Goal: Task Accomplishment & Management: Use online tool/utility

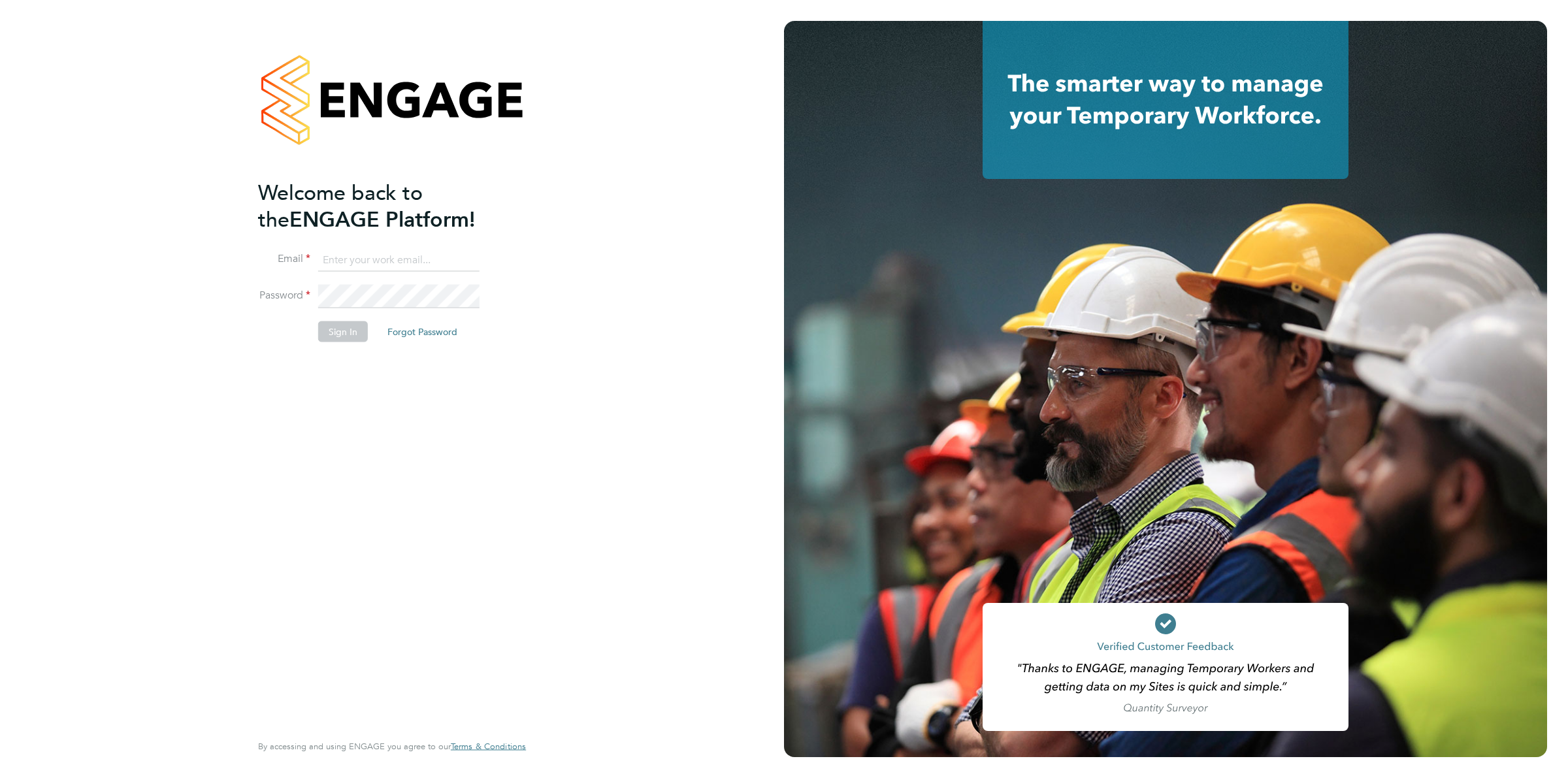
type input "[EMAIL_ADDRESS][PERSON_NAME][DOMAIN_NAME]"
click at [338, 325] on button "Sign In" at bounding box center [343, 332] width 49 height 21
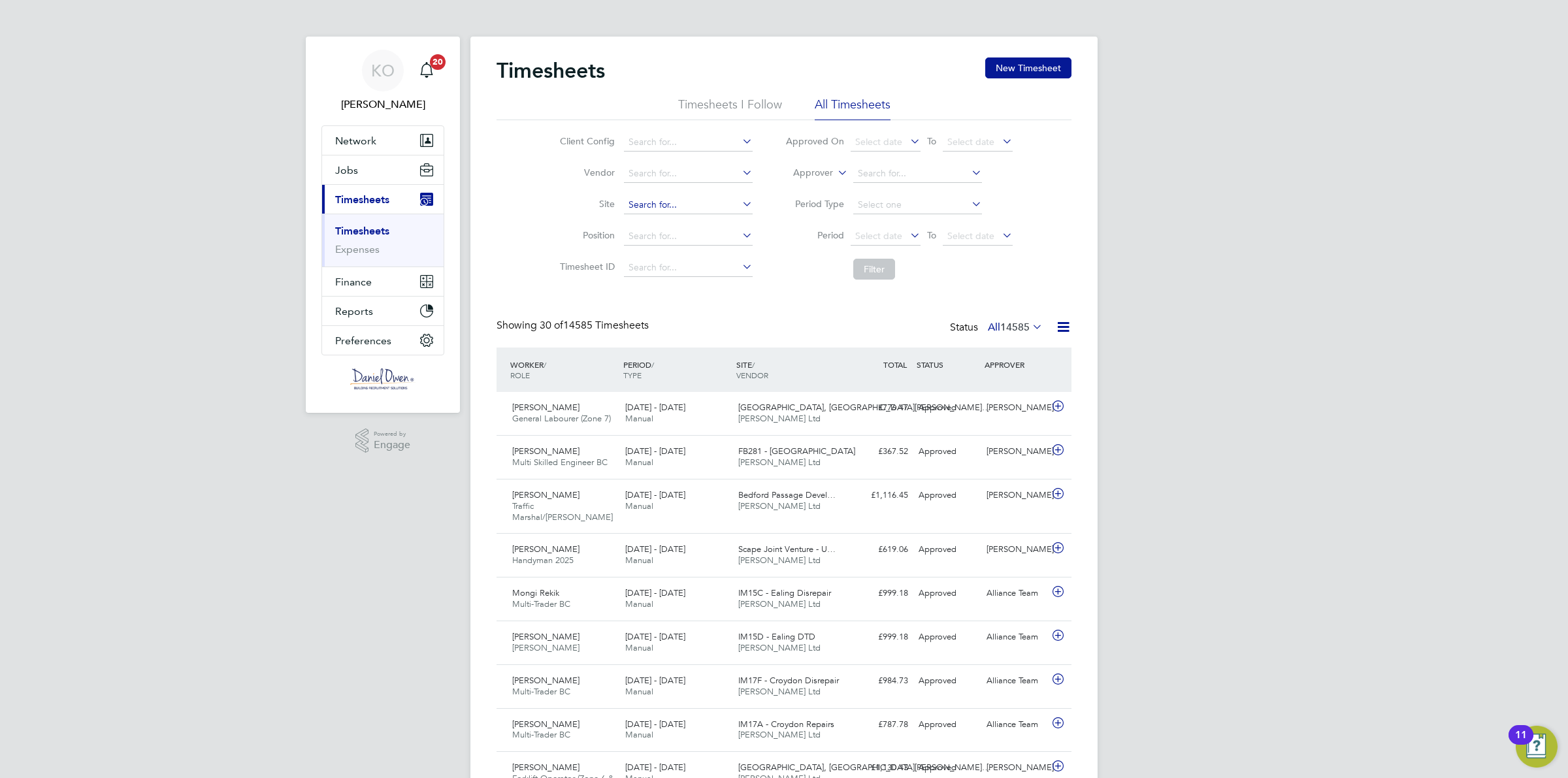
click at [657, 203] on input at bounding box center [688, 205] width 128 height 18
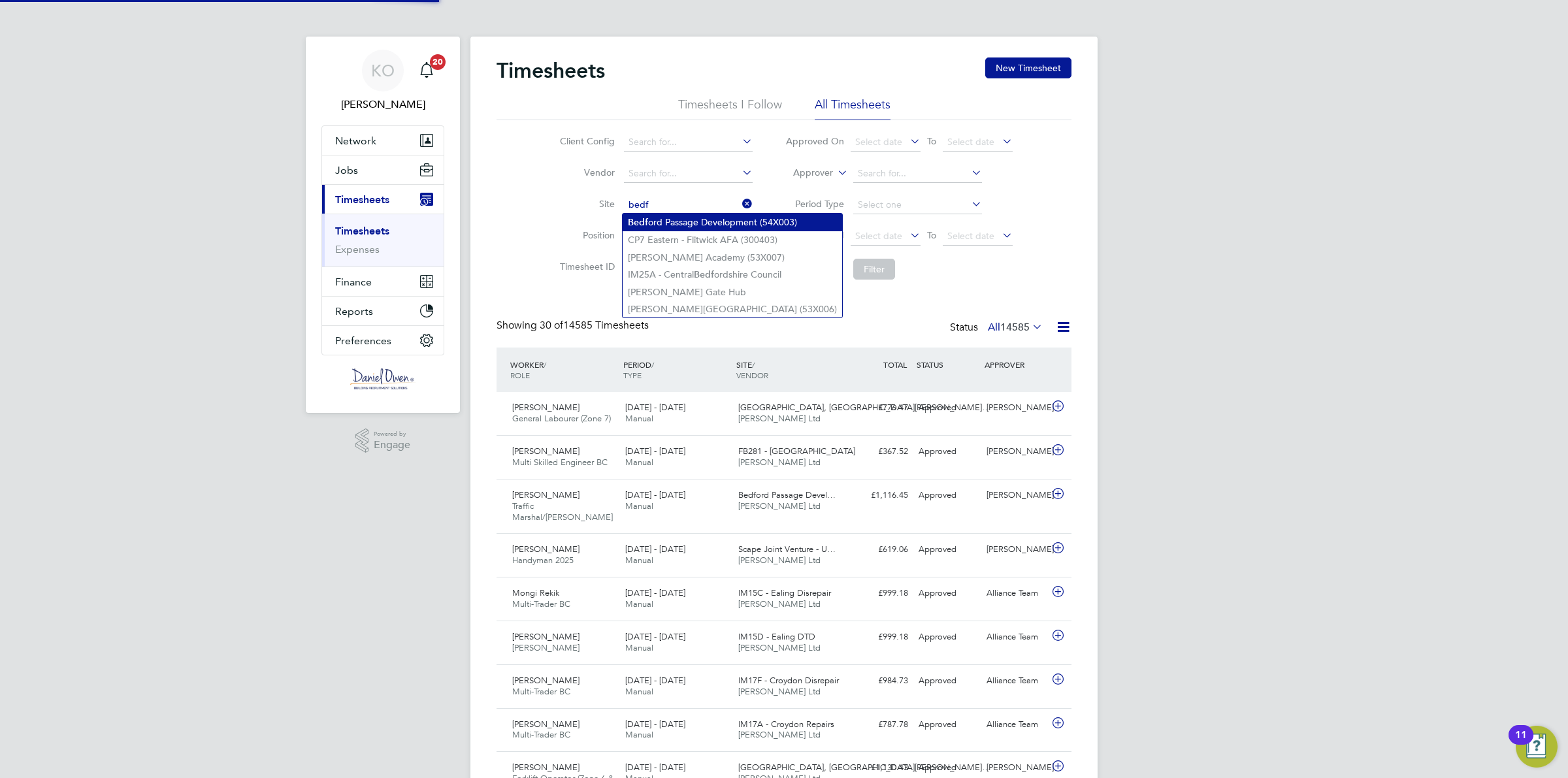
click at [660, 222] on li "Bedf ord Passage Development (54X003)" at bounding box center [732, 222] width 220 height 18
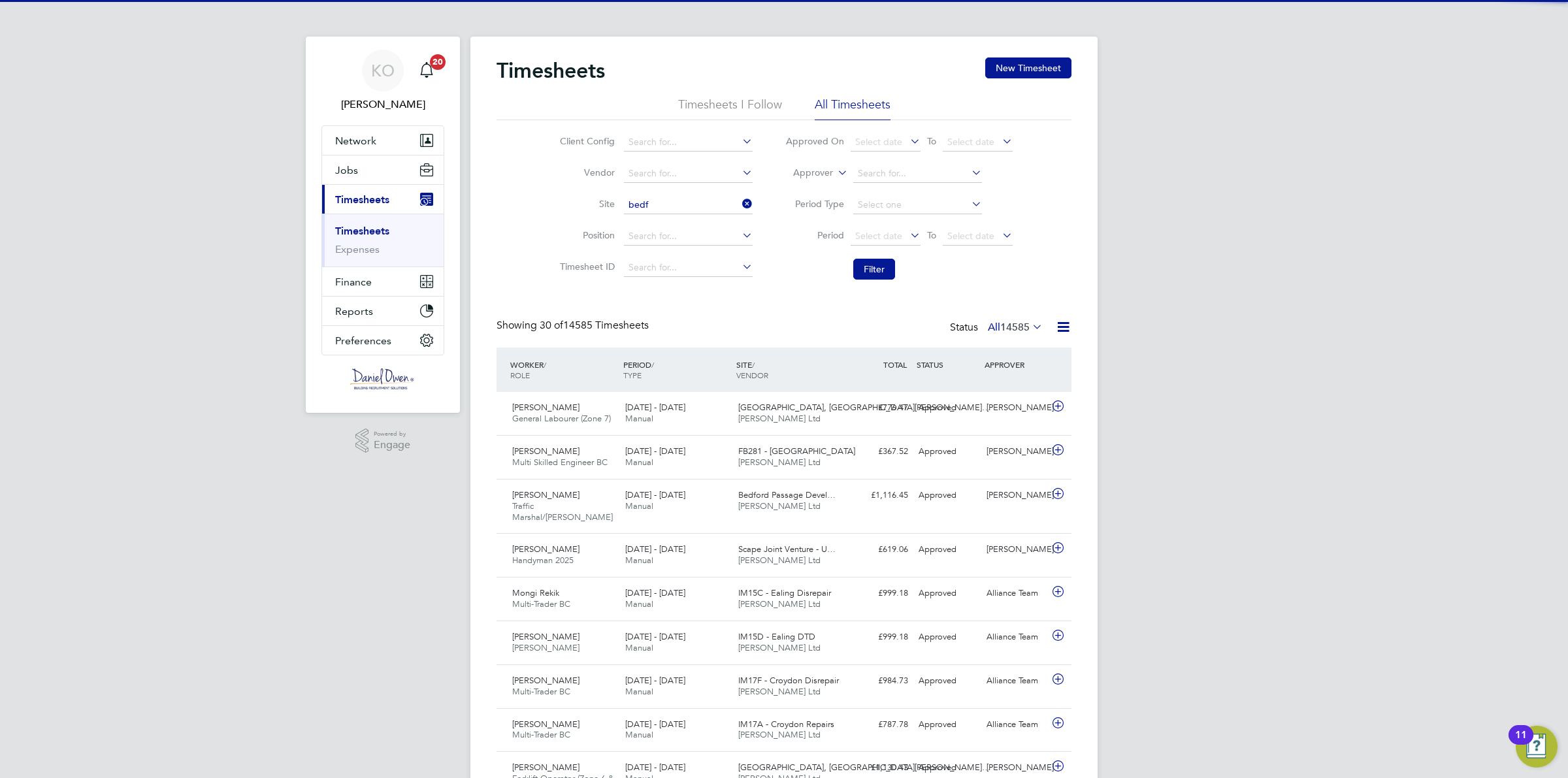
type input "Bedford Passage Development (54X003)"
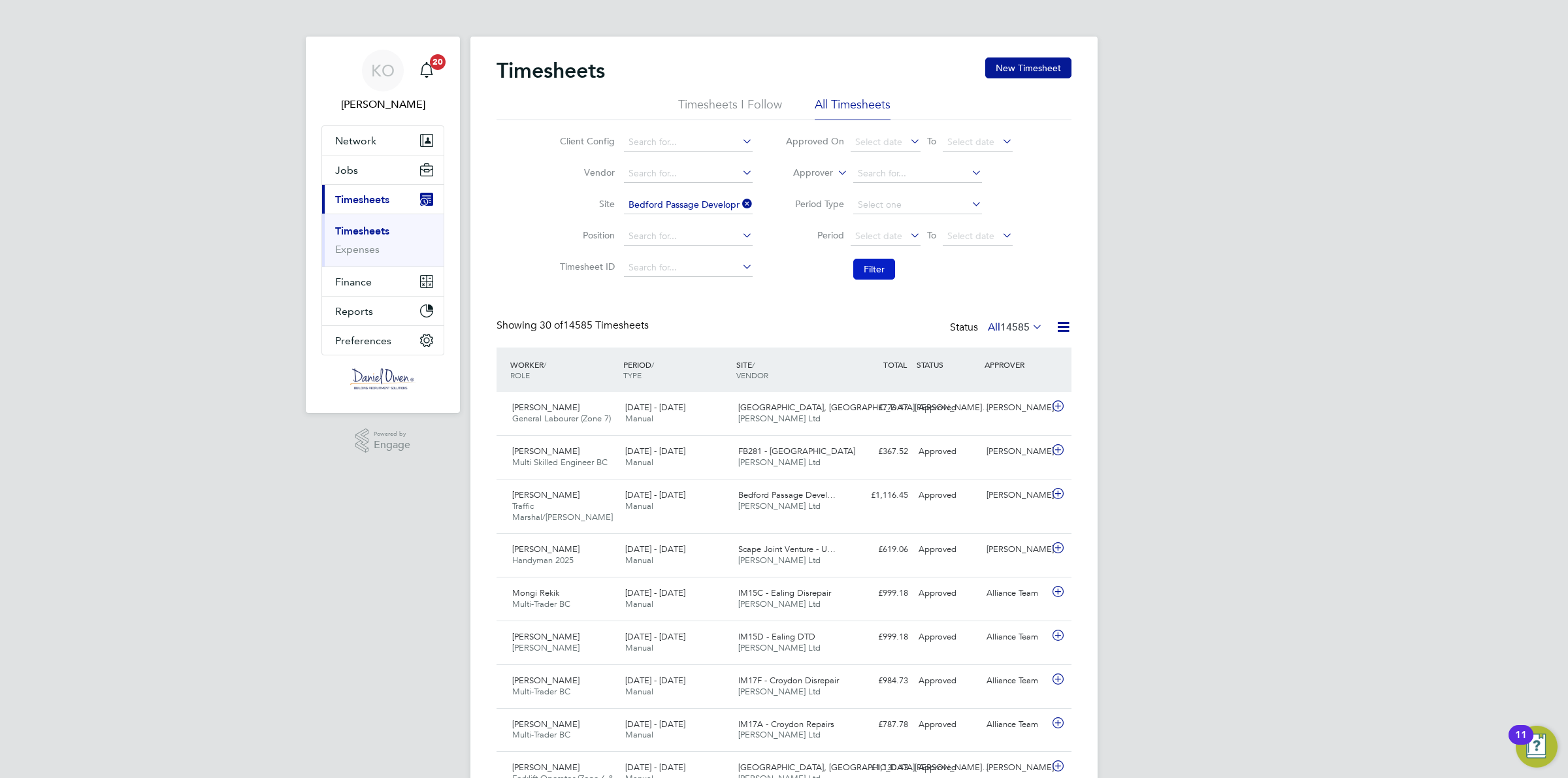
click at [878, 275] on button "Filter" at bounding box center [874, 269] width 42 height 21
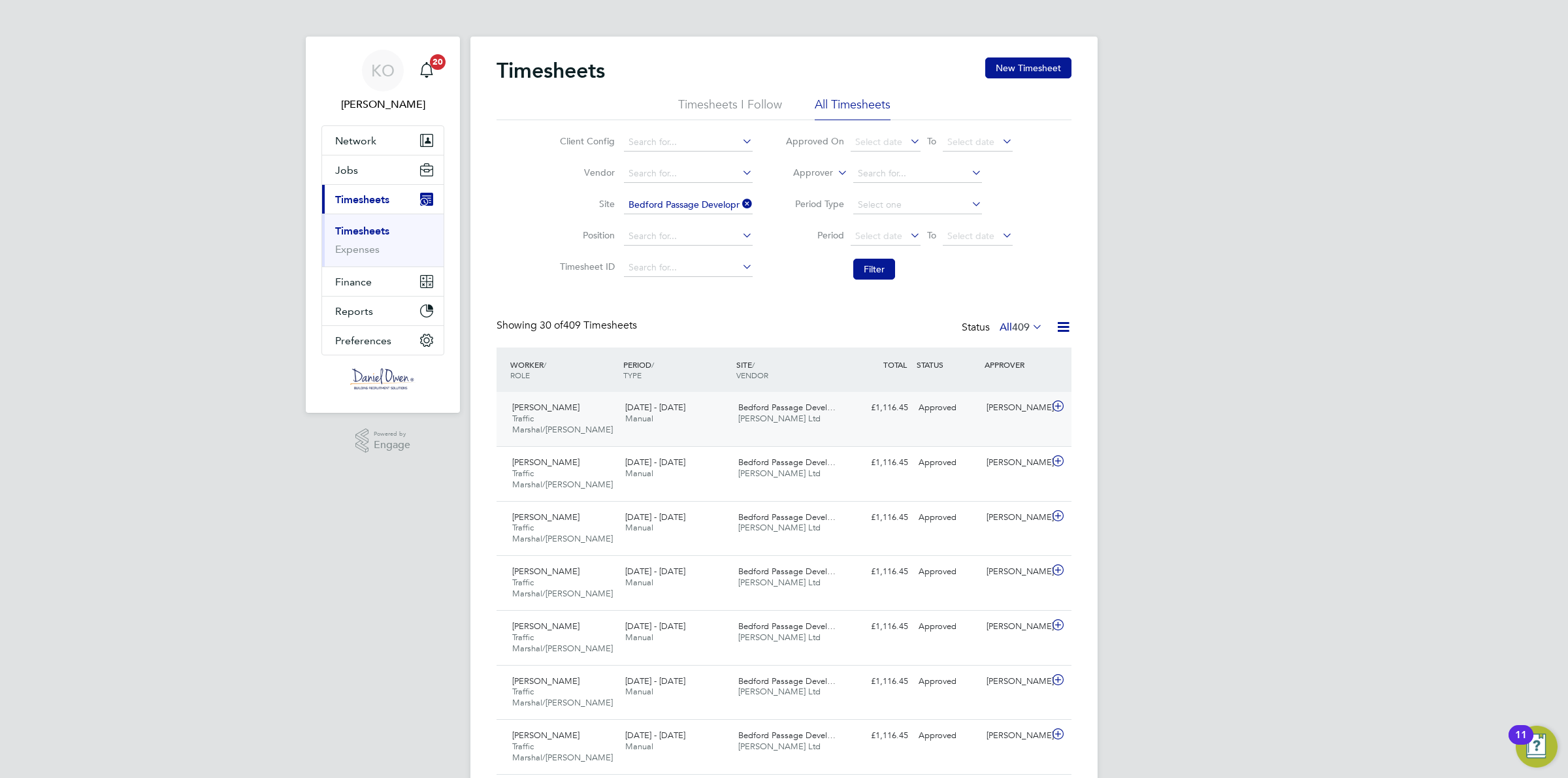
click at [807, 409] on span "Bedford Passage Devel…" at bounding box center [787, 407] width 97 height 11
